Goal: Navigation & Orientation: Understand site structure

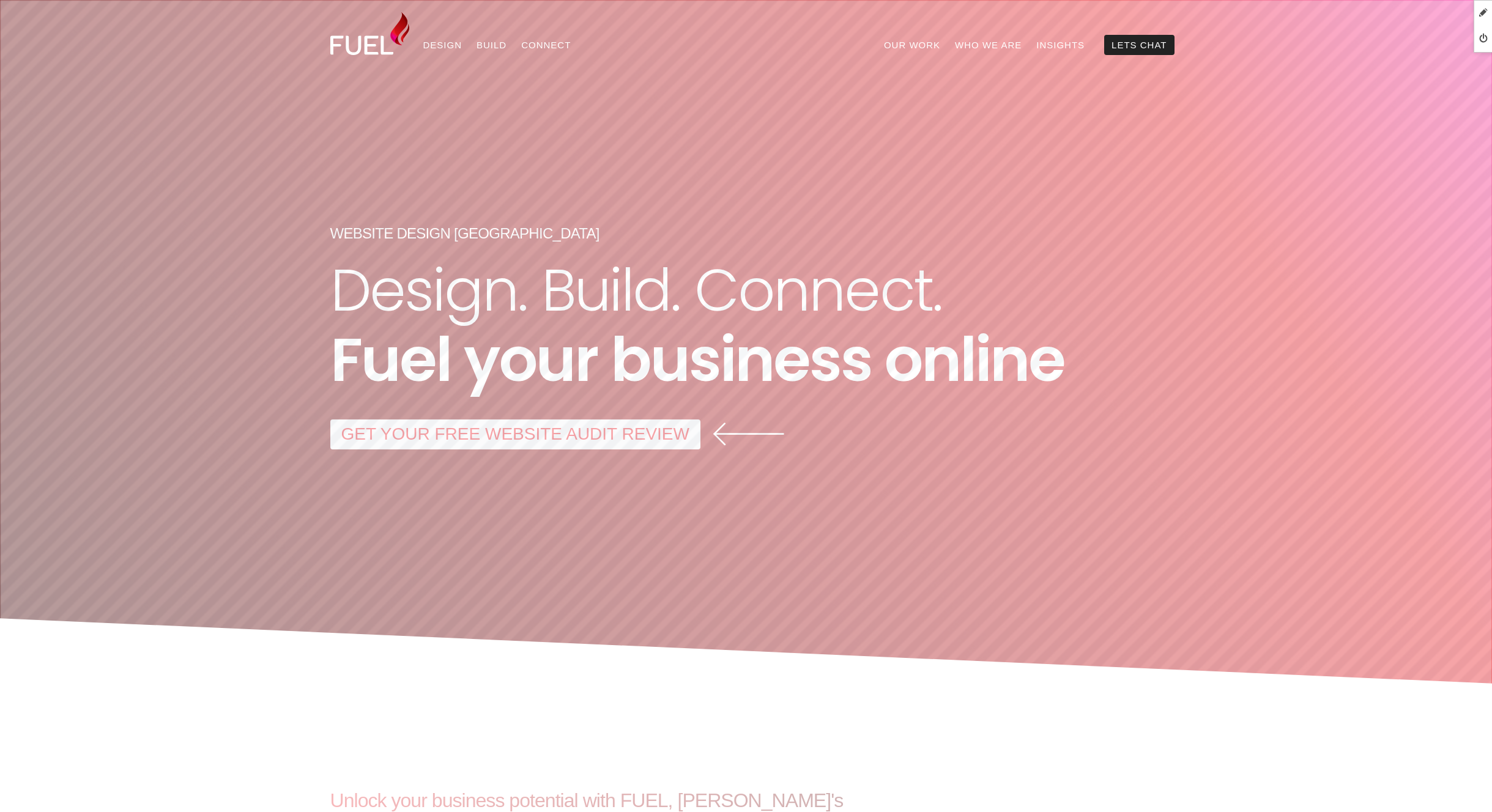
drag, startPoint x: 607, startPoint y: 428, endPoint x: 622, endPoint y: 426, distance: 15.1
click at [607, 428] on link "GET YOUR FREE WEBSITE AUDIT REVIEW" at bounding box center [515, 434] width 370 height 30
click at [942, 46] on link "Our Work" at bounding box center [912, 45] width 71 height 20
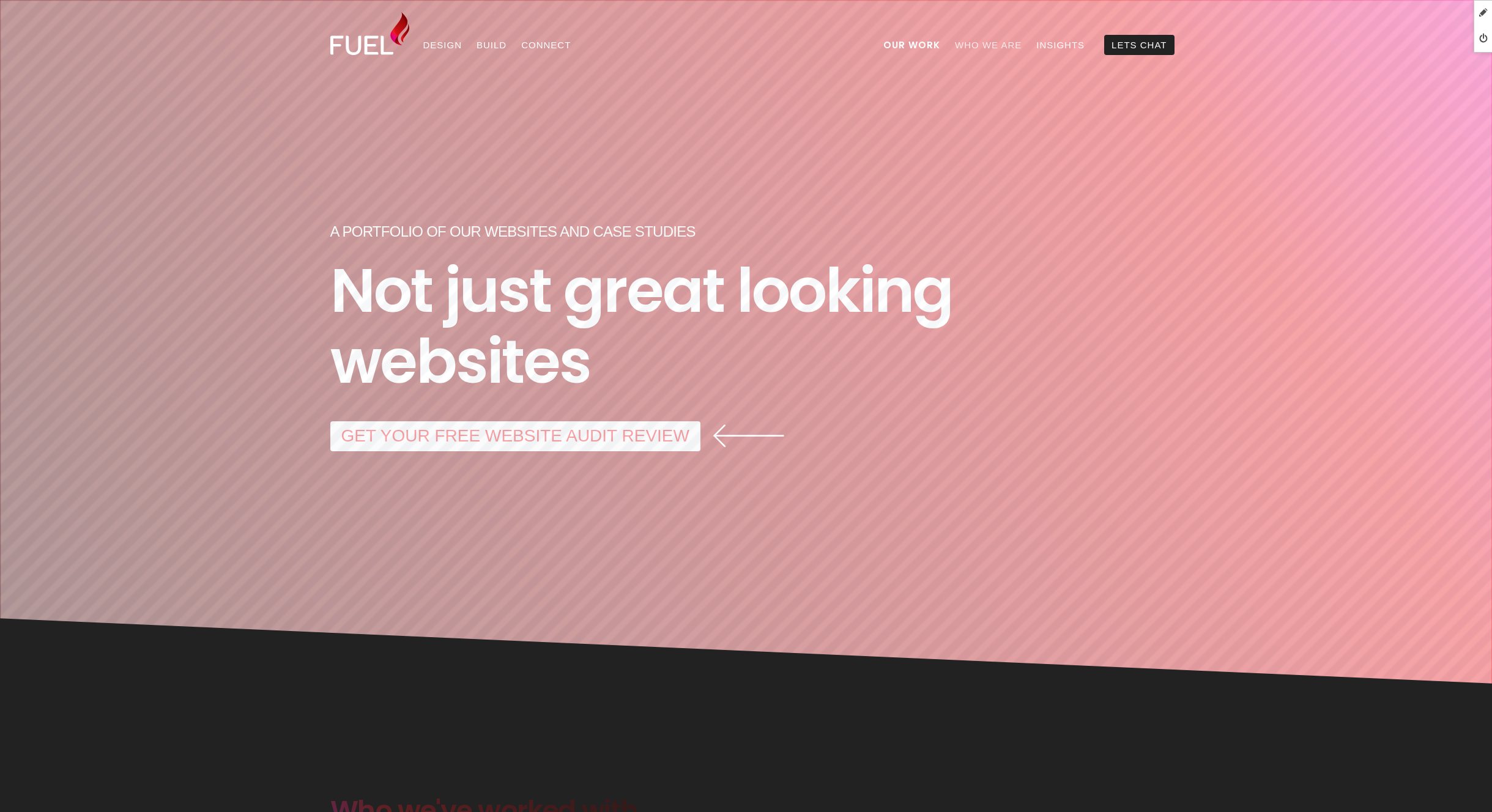
click at [1016, 46] on link "Who We Are" at bounding box center [987, 45] width 81 height 20
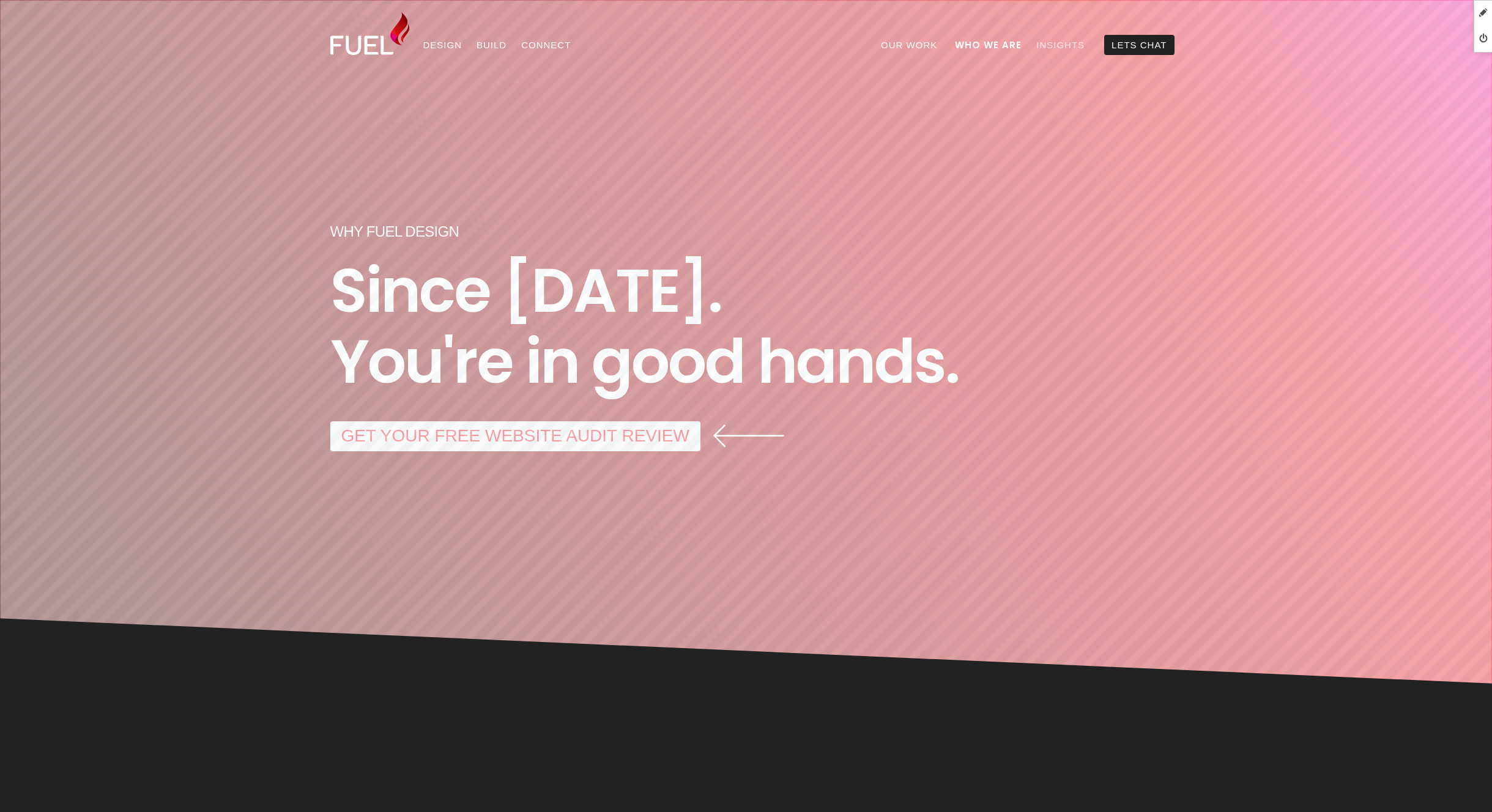
drag, startPoint x: 0, startPoint y: 0, endPoint x: 1083, endPoint y: 46, distance: 1084.0
click at [1083, 46] on link "Insights" at bounding box center [1061, 45] width 63 height 20
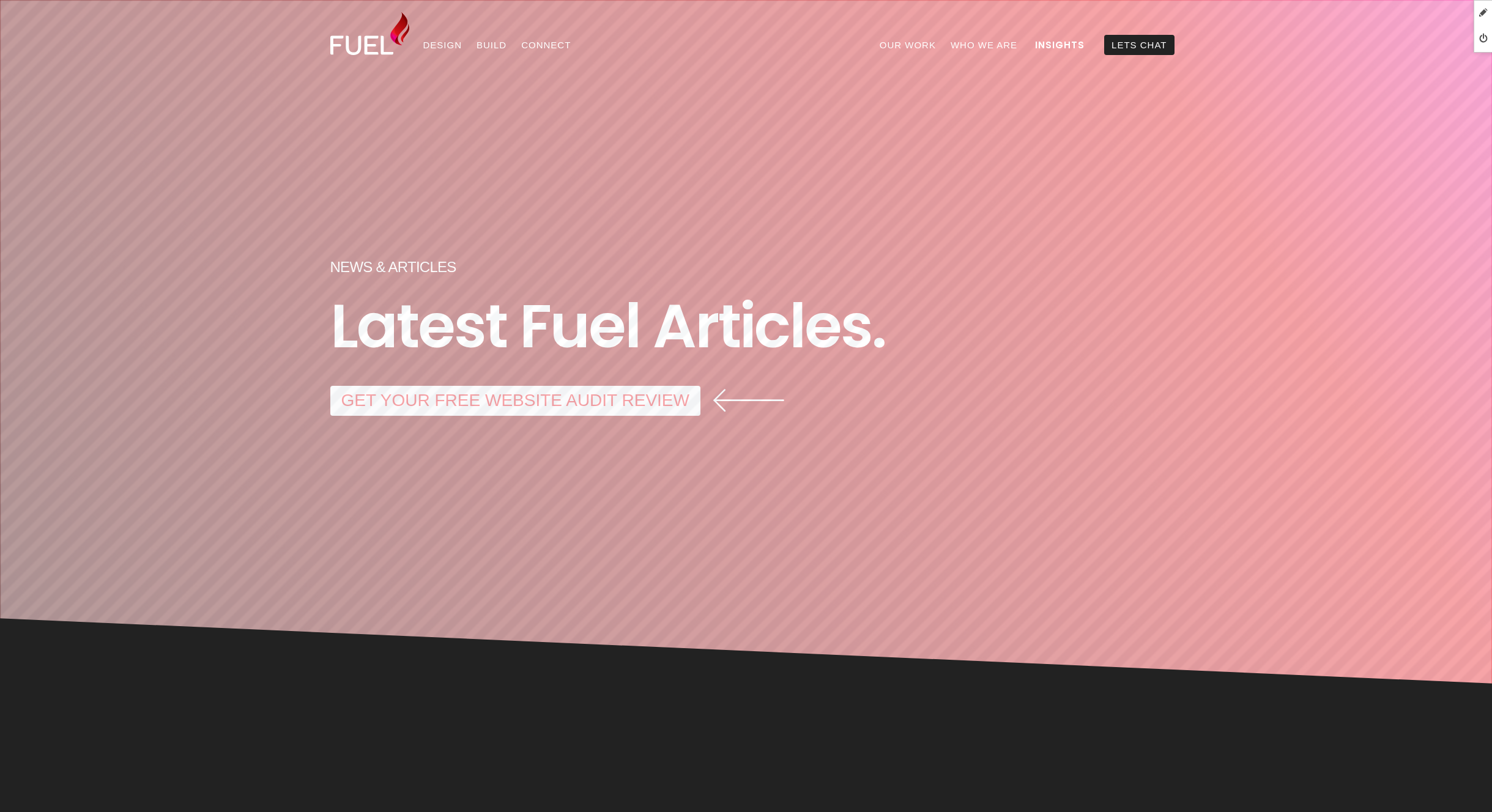
click at [974, 41] on link "Who We Are" at bounding box center [984, 45] width 81 height 20
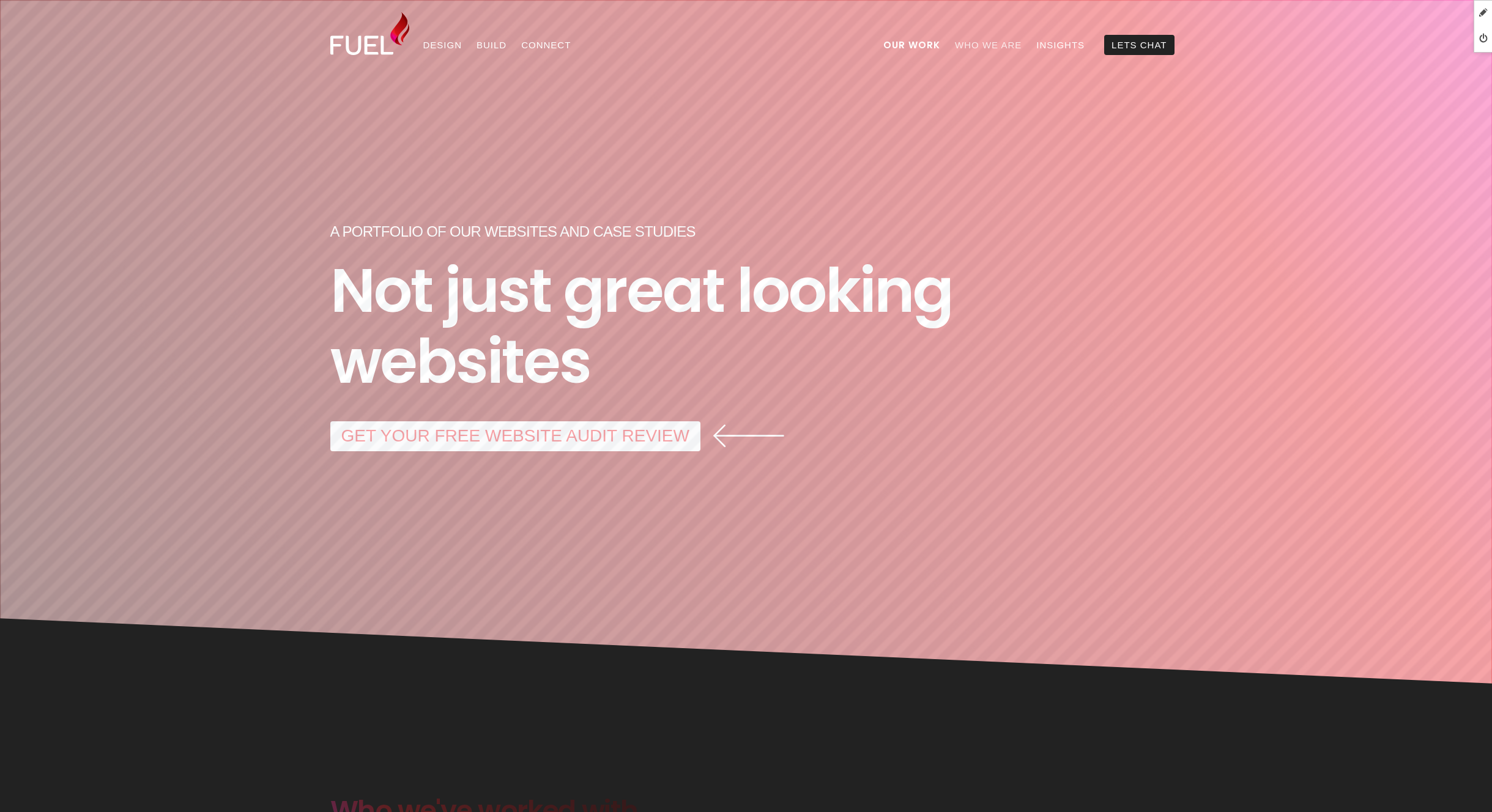
click at [985, 47] on link "Who We Are" at bounding box center [987, 45] width 81 height 20
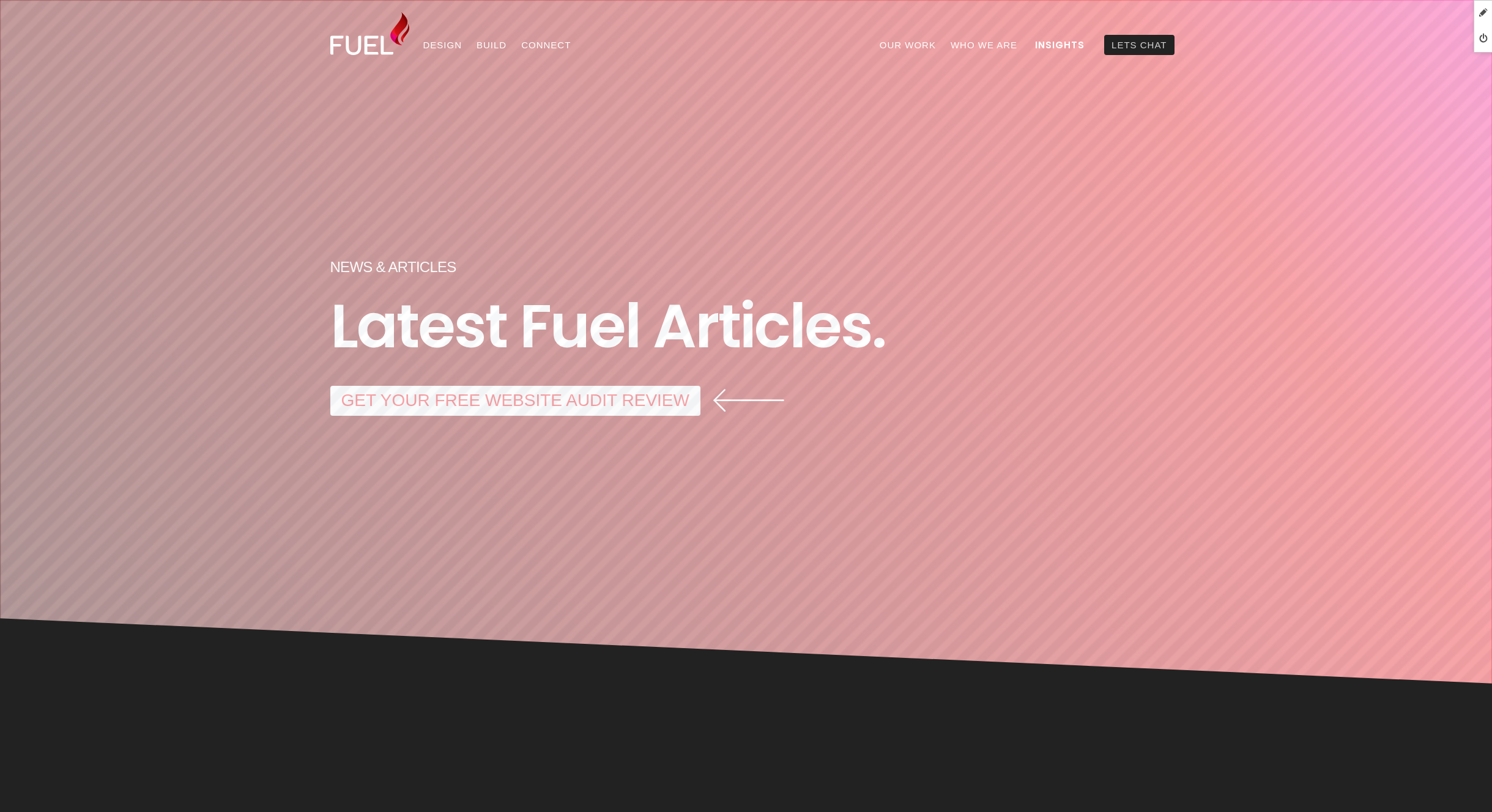
click at [1138, 46] on link "Lets Chat" at bounding box center [1139, 45] width 70 height 20
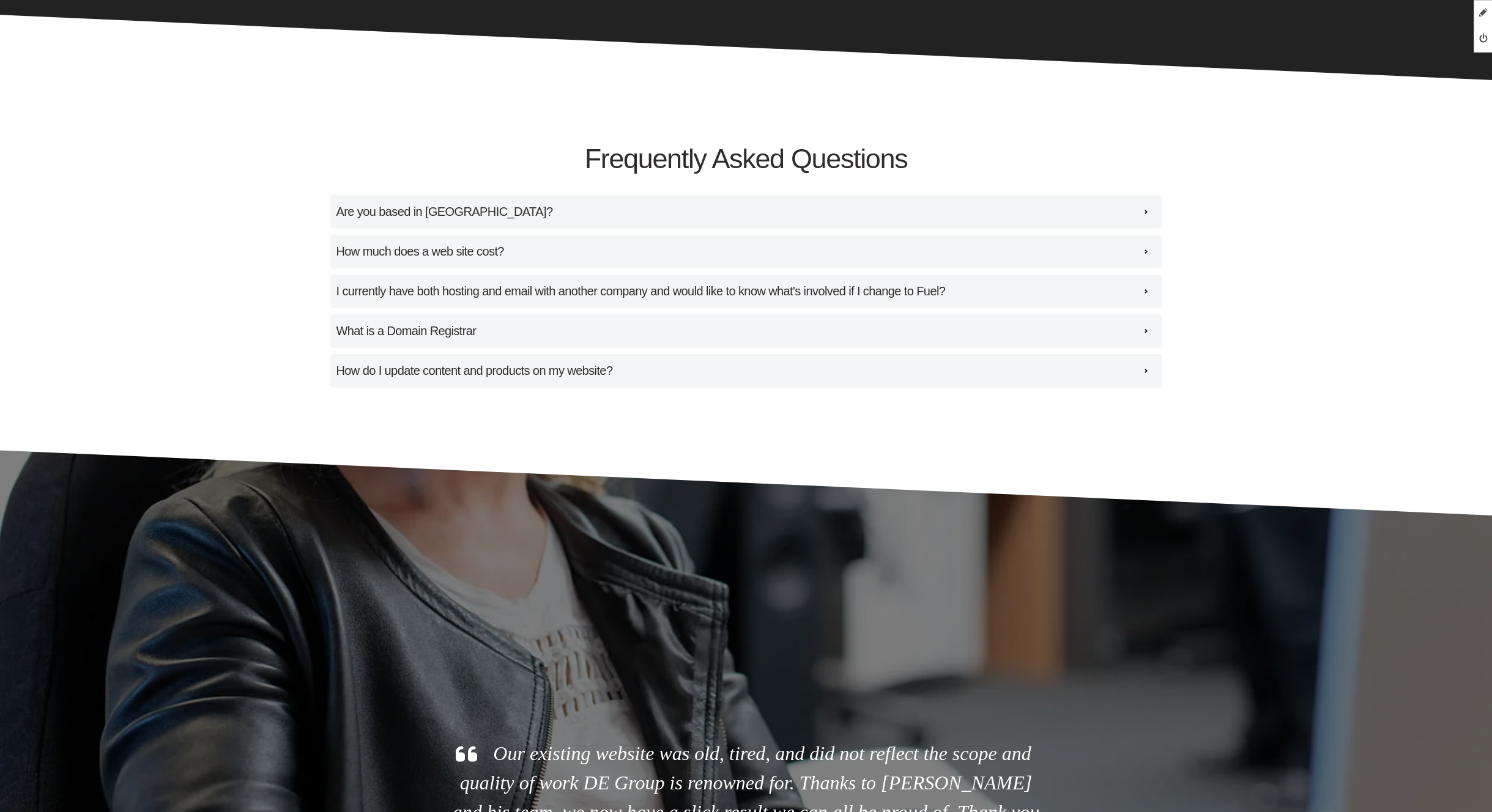
scroll to position [1418, 0]
